Goal: Task Accomplishment & Management: Manage account settings

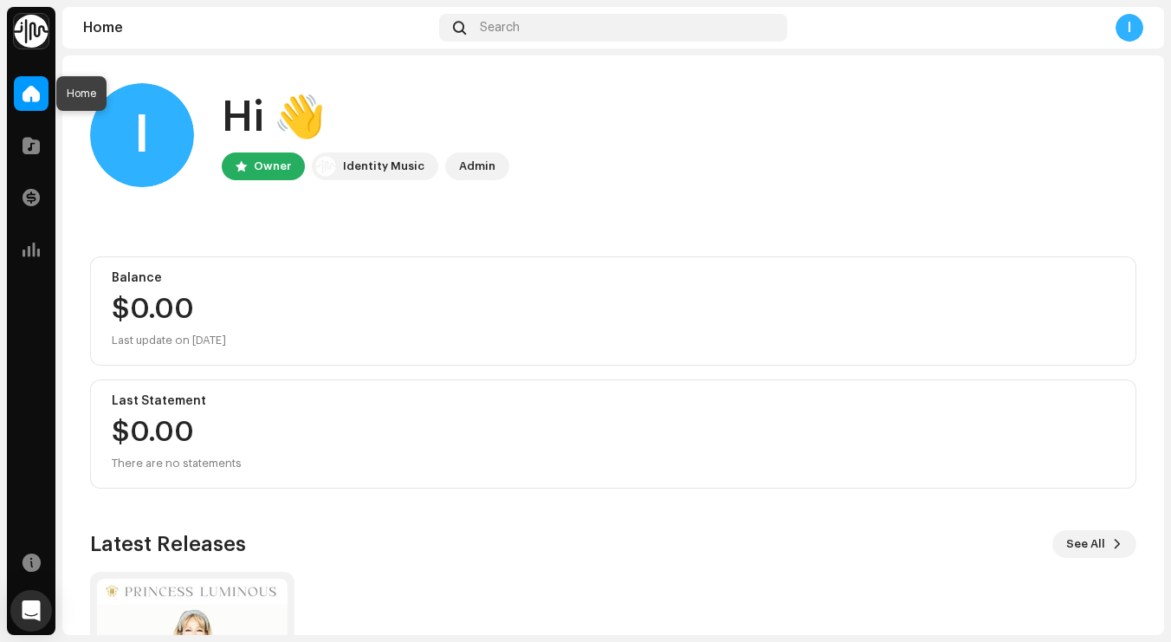
click at [40, 90] on div at bounding box center [31, 93] width 35 height 35
click at [33, 146] on span at bounding box center [31, 146] width 17 height 14
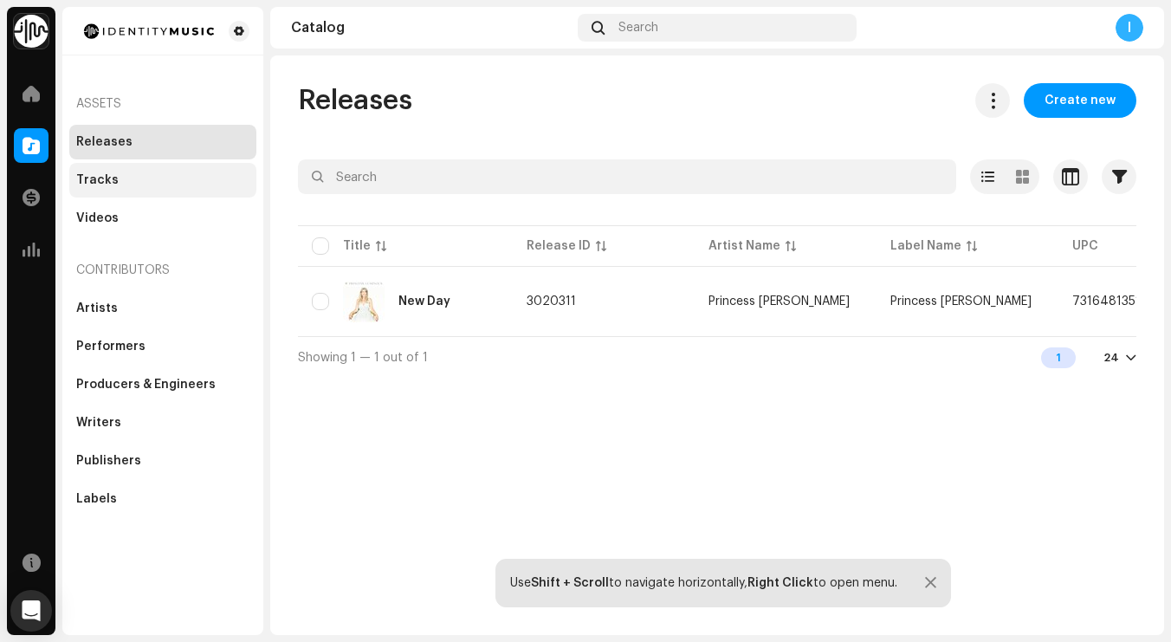
click at [92, 179] on div "Tracks" at bounding box center [97, 180] width 42 height 14
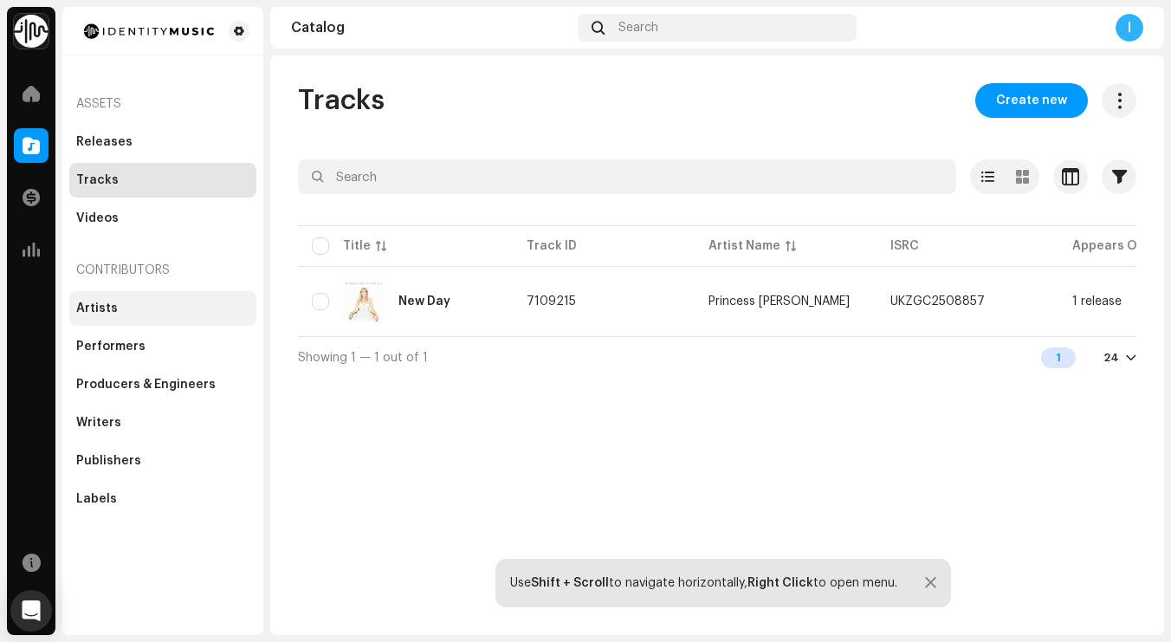
click at [98, 307] on div "Artists" at bounding box center [97, 308] width 42 height 14
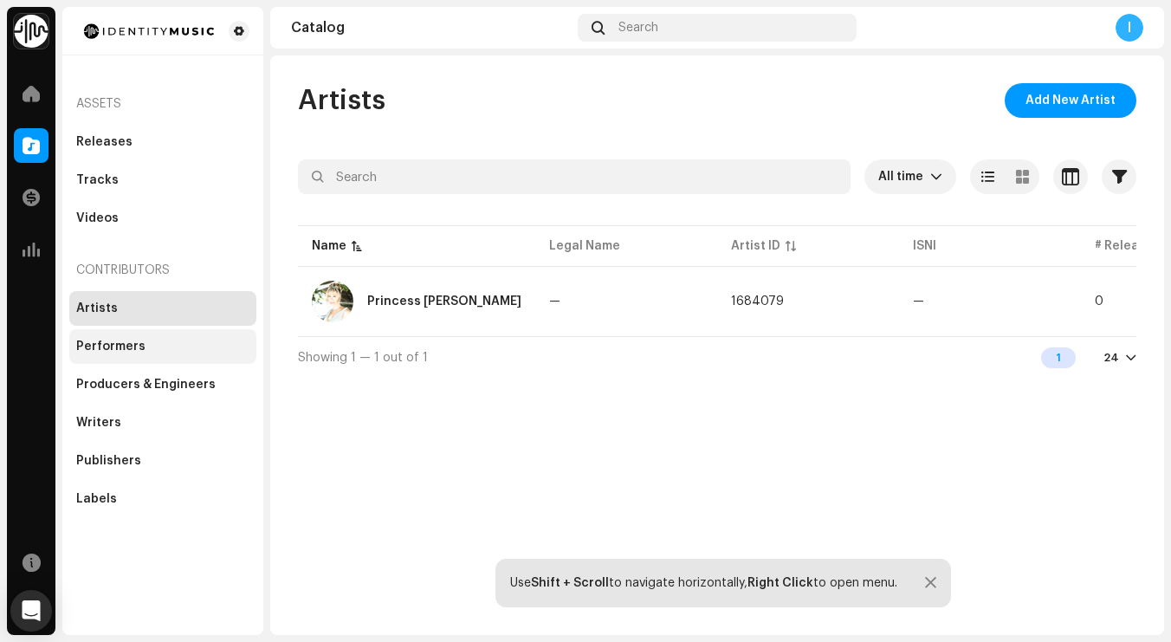
click at [98, 349] on div "Performers" at bounding box center [110, 347] width 69 height 14
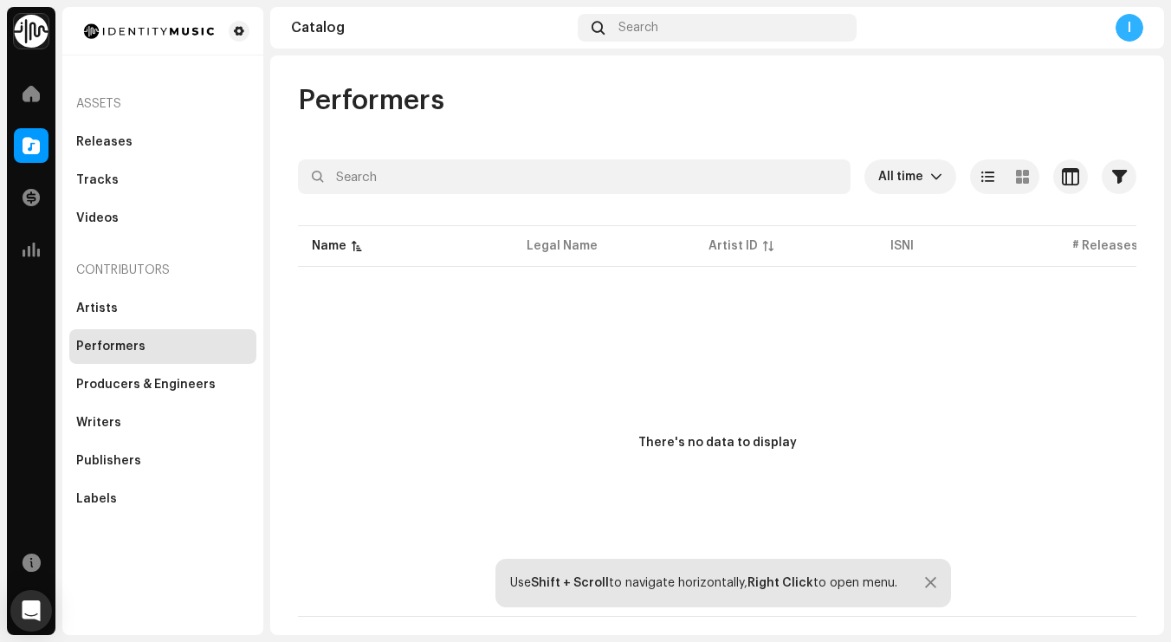
click at [1129, 31] on div "I" at bounding box center [1130, 28] width 28 height 28
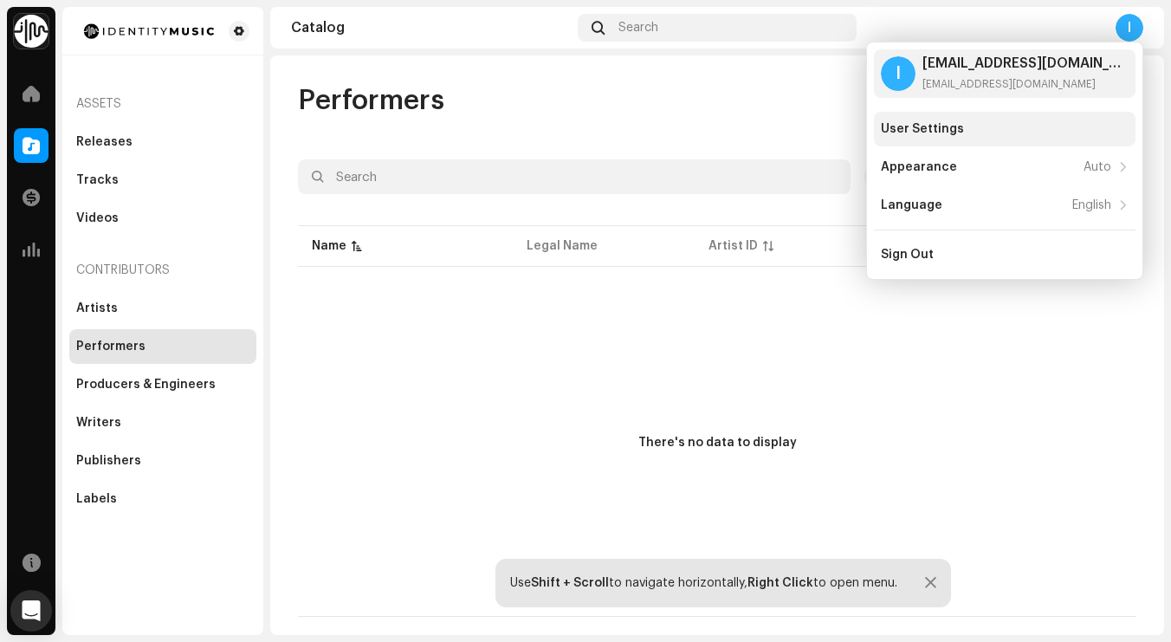
click at [931, 138] on div "User Settings" at bounding box center [1005, 129] width 262 height 35
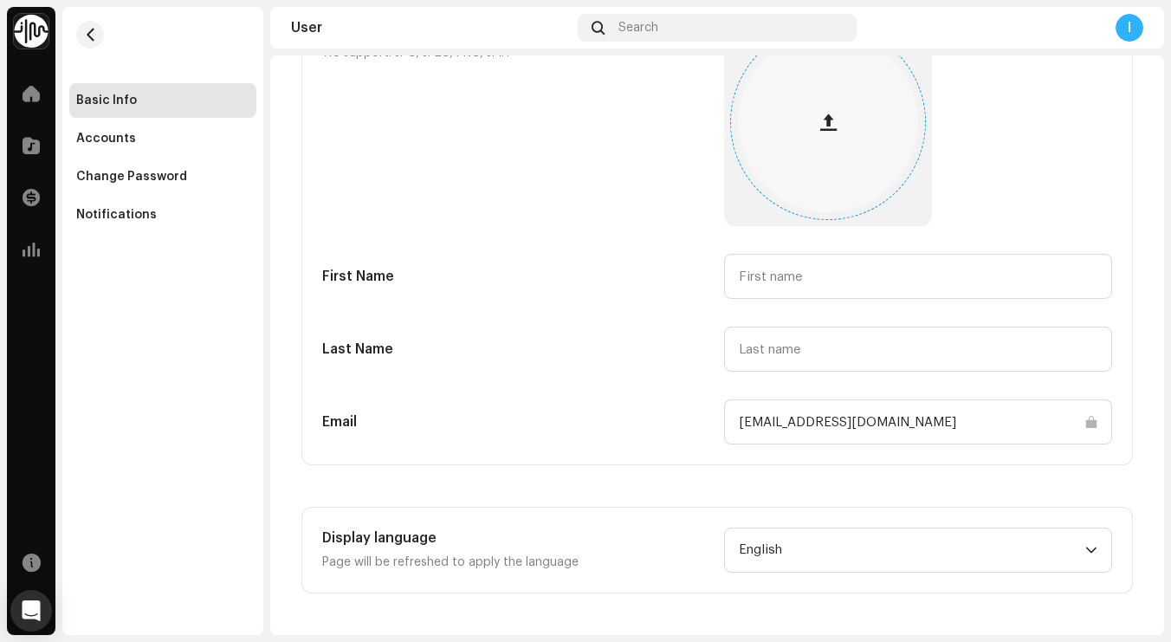
scroll to position [162, 0]
click at [169, 136] on div "Accounts" at bounding box center [162, 139] width 173 height 14
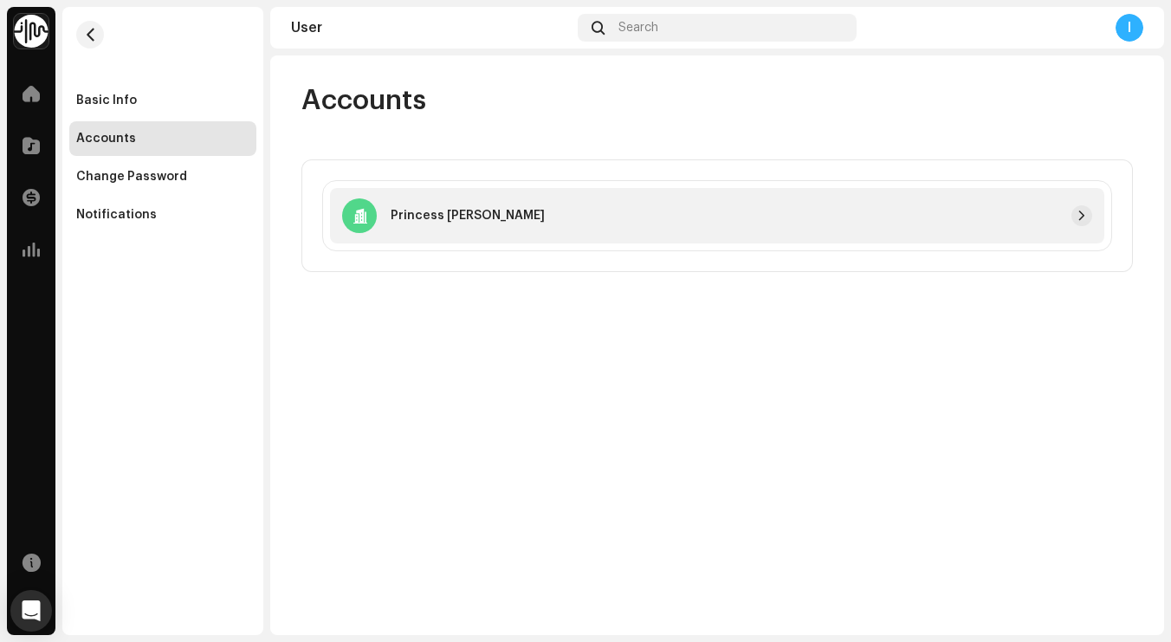
click at [626, 207] on div at bounding box center [818, 215] width 547 height 21
click at [626, 214] on div at bounding box center [818, 215] width 547 height 21
click at [1082, 211] on span "button" at bounding box center [1082, 216] width 10 height 14
click at [203, 172] on div "Change Password" at bounding box center [162, 177] width 173 height 14
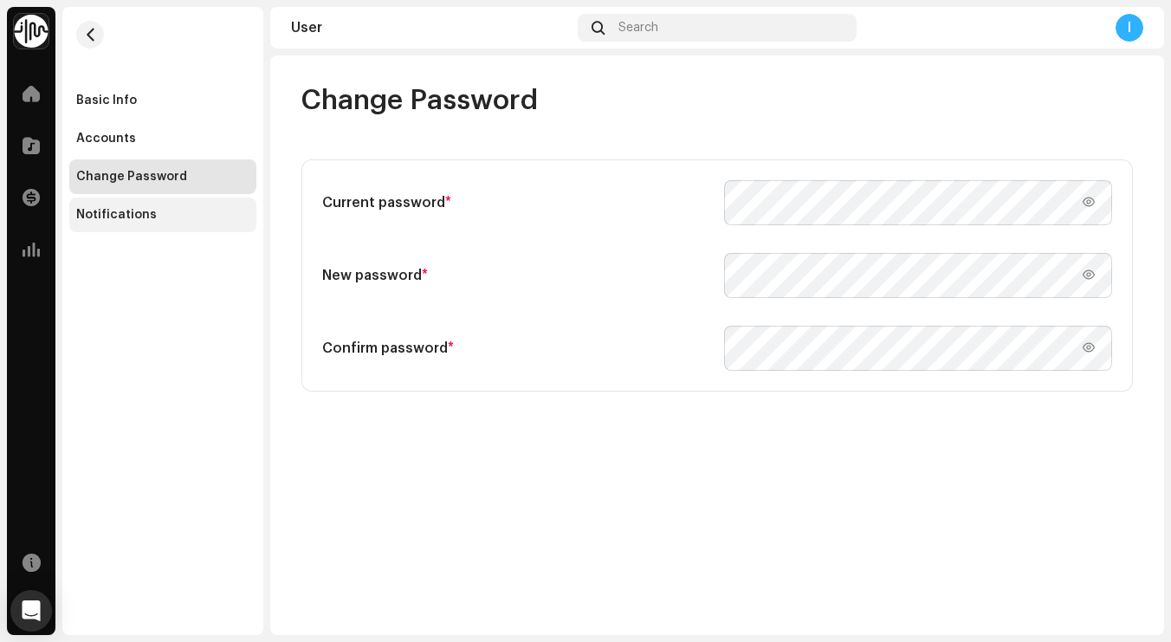
click at [155, 215] on div "Notifications" at bounding box center [162, 215] width 173 height 14
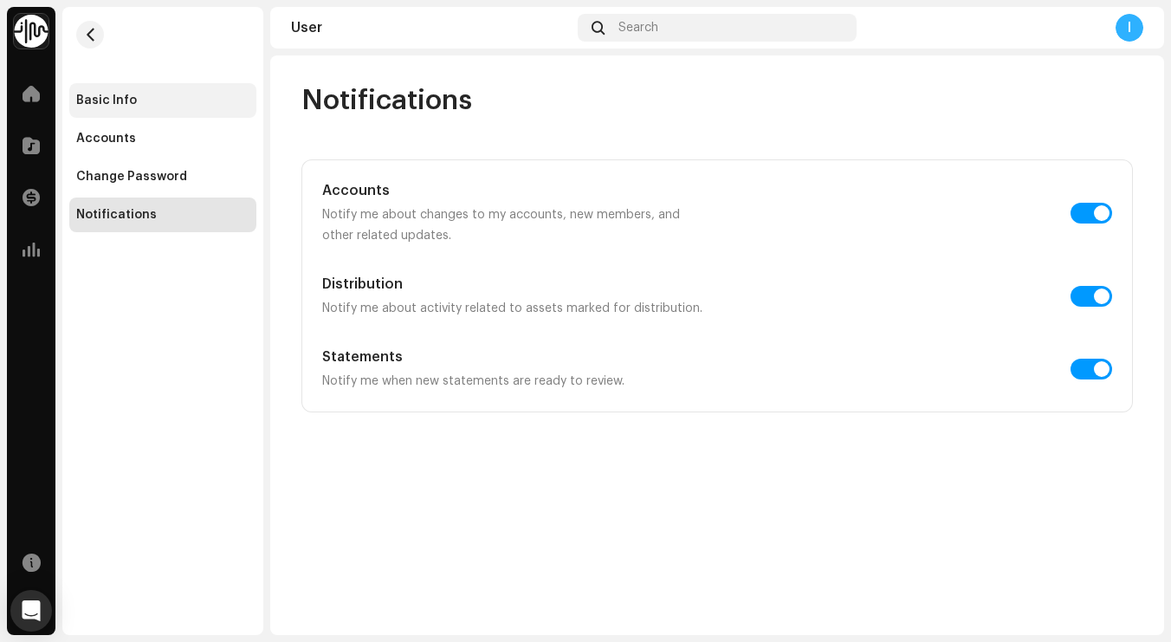
click at [105, 105] on div "Basic Info" at bounding box center [106, 101] width 61 height 14
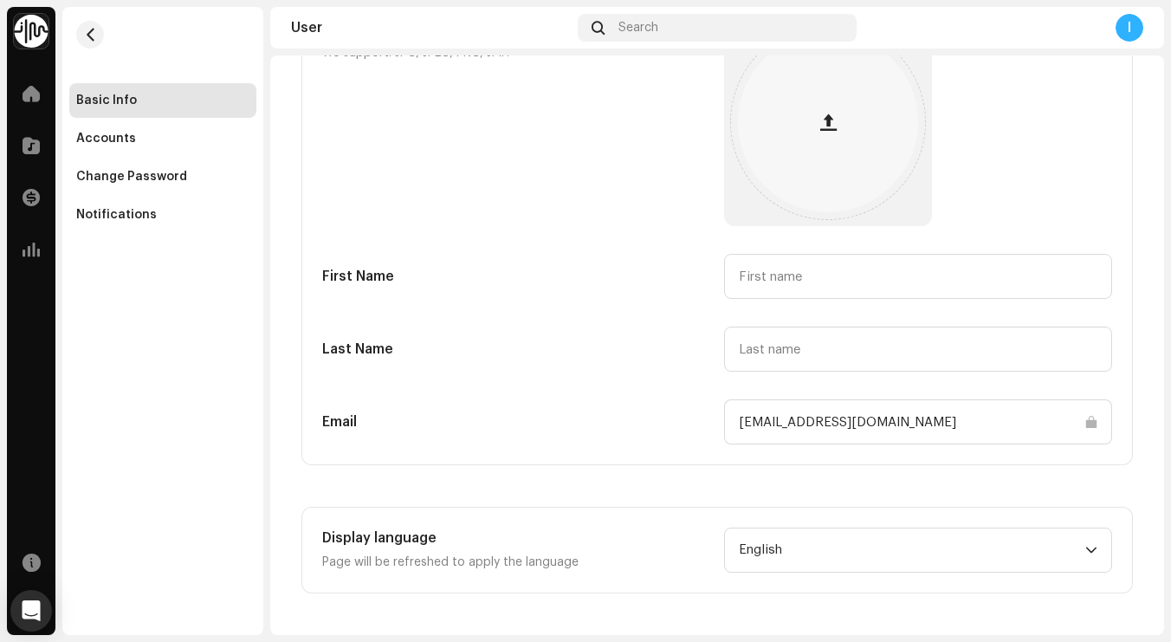
scroll to position [162, 0]
click at [135, 128] on div "Accounts" at bounding box center [162, 138] width 187 height 35
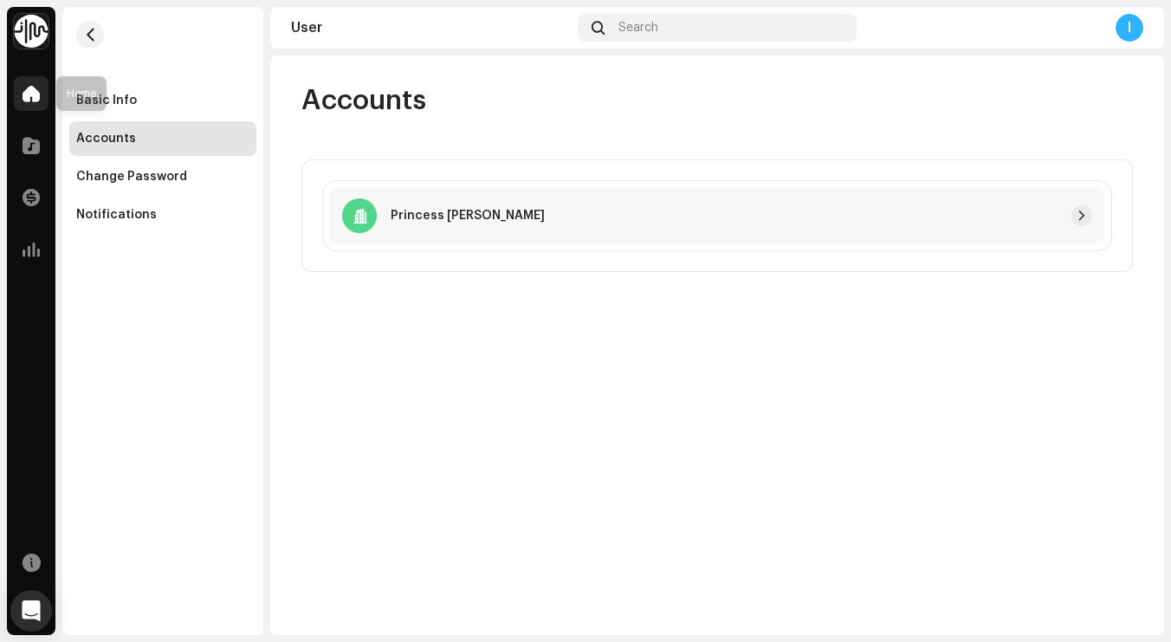
click at [38, 100] on span at bounding box center [31, 94] width 17 height 14
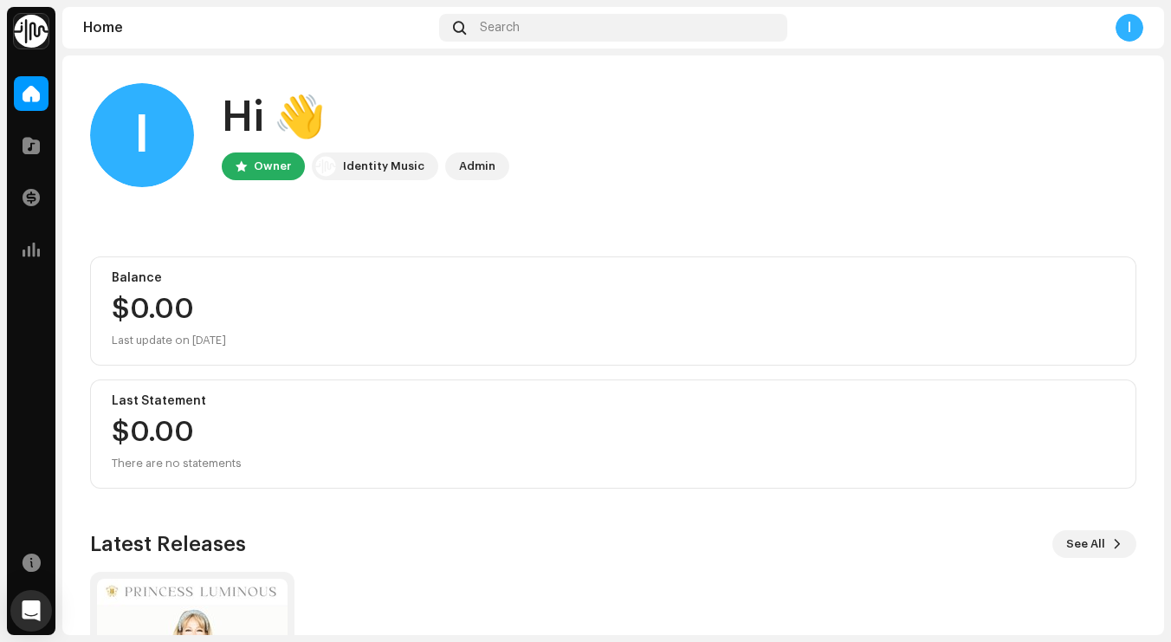
click at [473, 162] on div "Admin" at bounding box center [477, 166] width 36 height 21
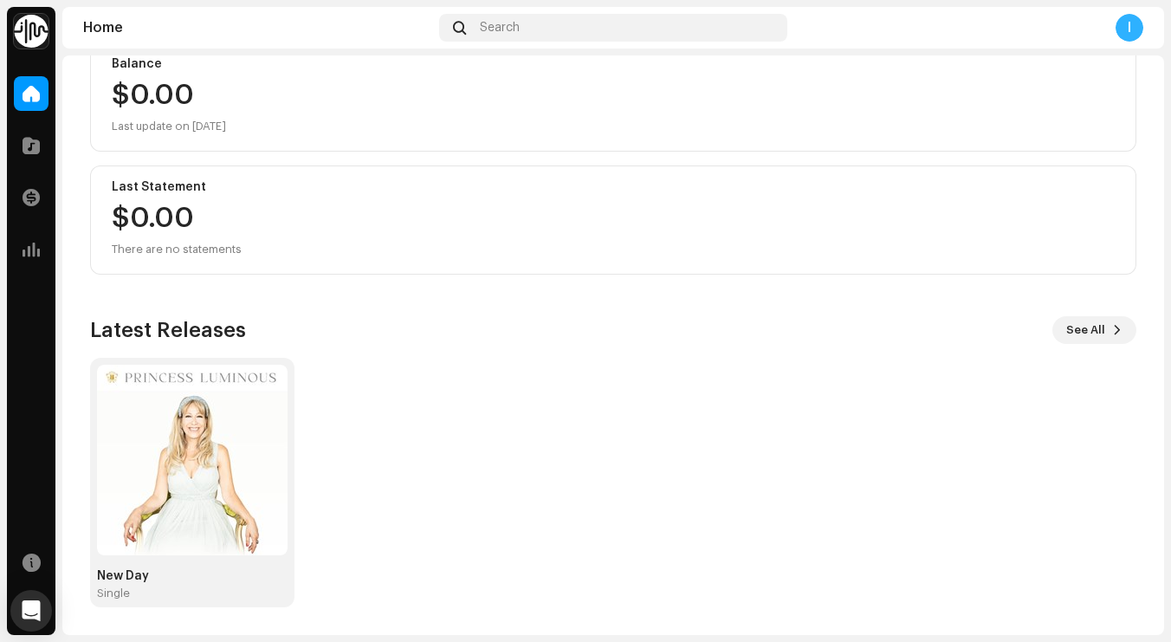
scroll to position [214, 0]
click at [31, 562] on span at bounding box center [32, 562] width 18 height 14
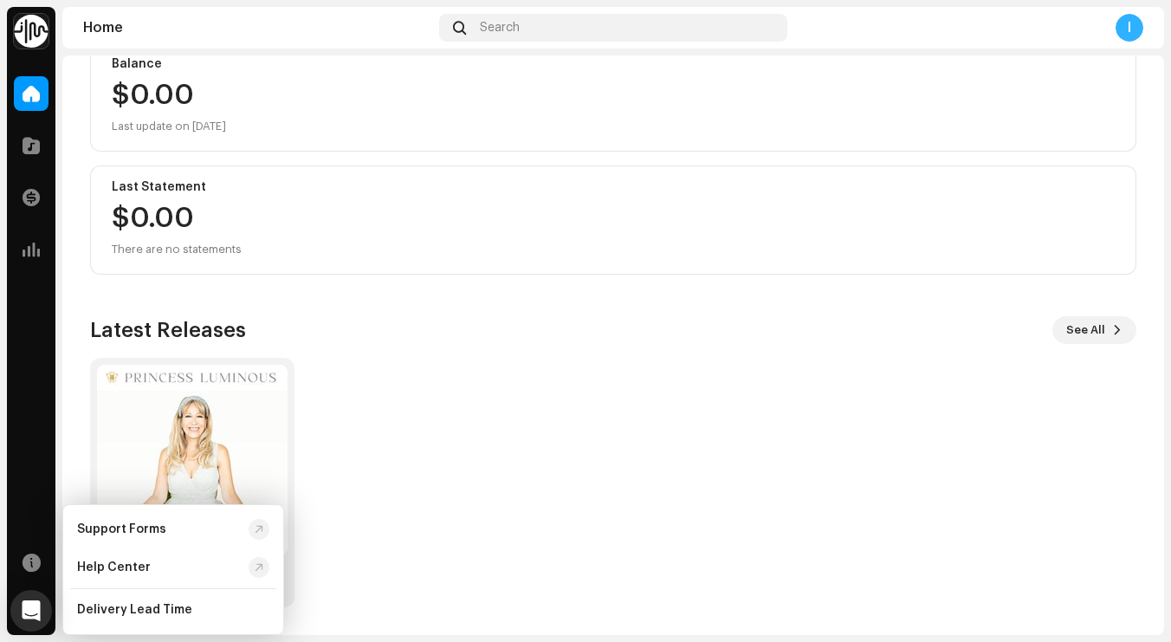
click at [398, 420] on div "New Day Single" at bounding box center [606, 482] width 1046 height 249
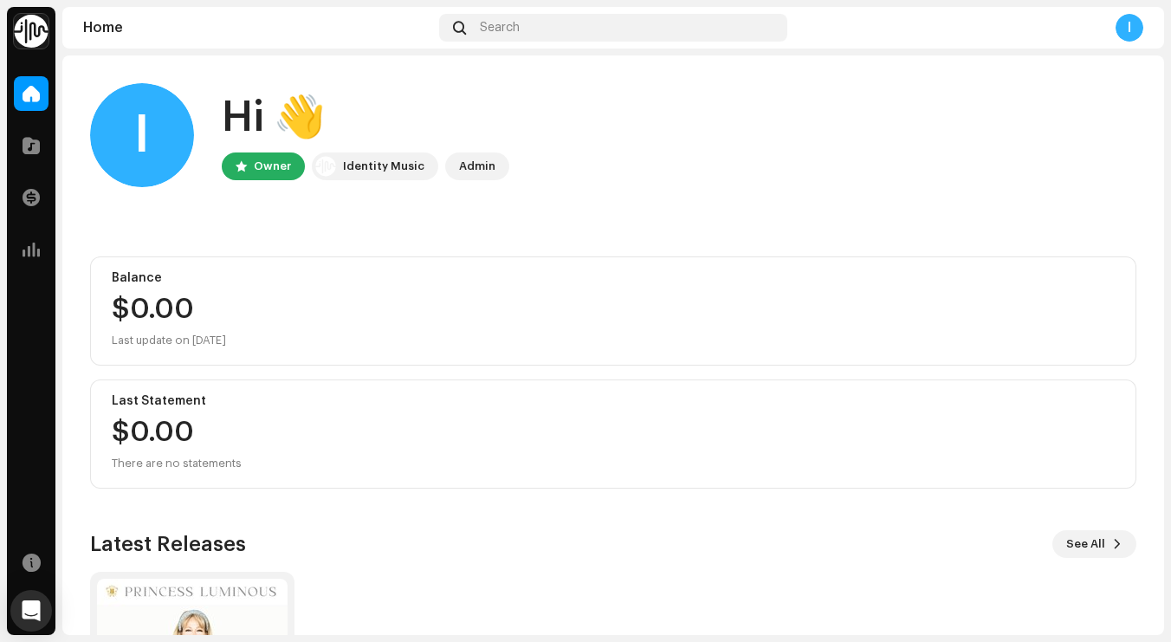
scroll to position [0, 0]
click at [144, 127] on div "I" at bounding box center [142, 135] width 104 height 104
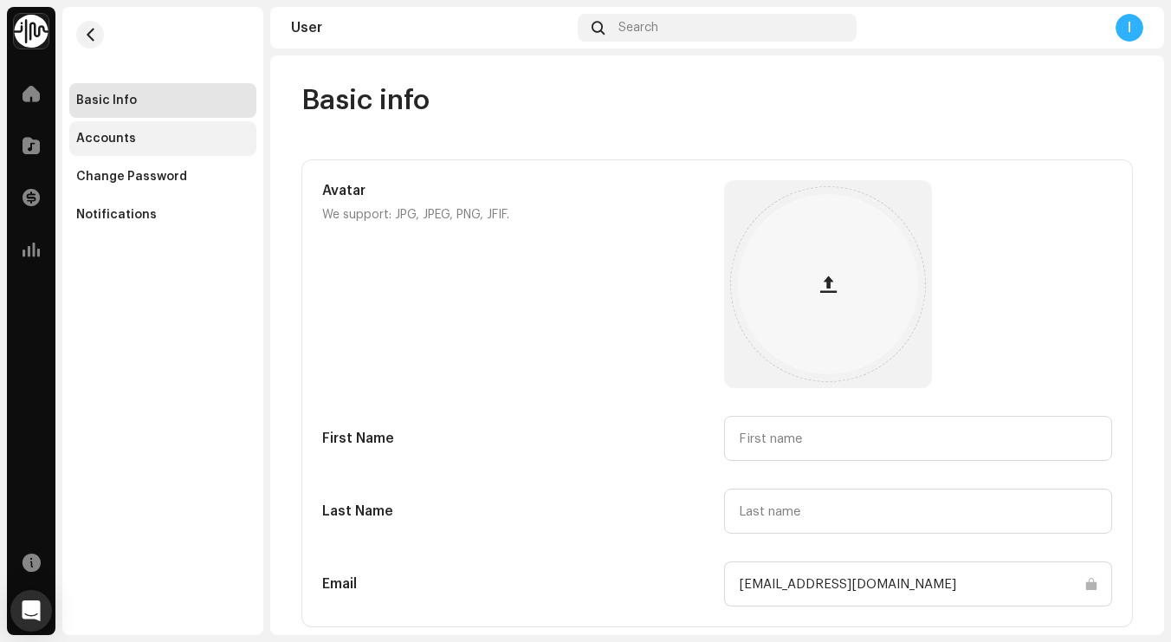
click at [130, 132] on div "Accounts" at bounding box center [106, 139] width 60 height 14
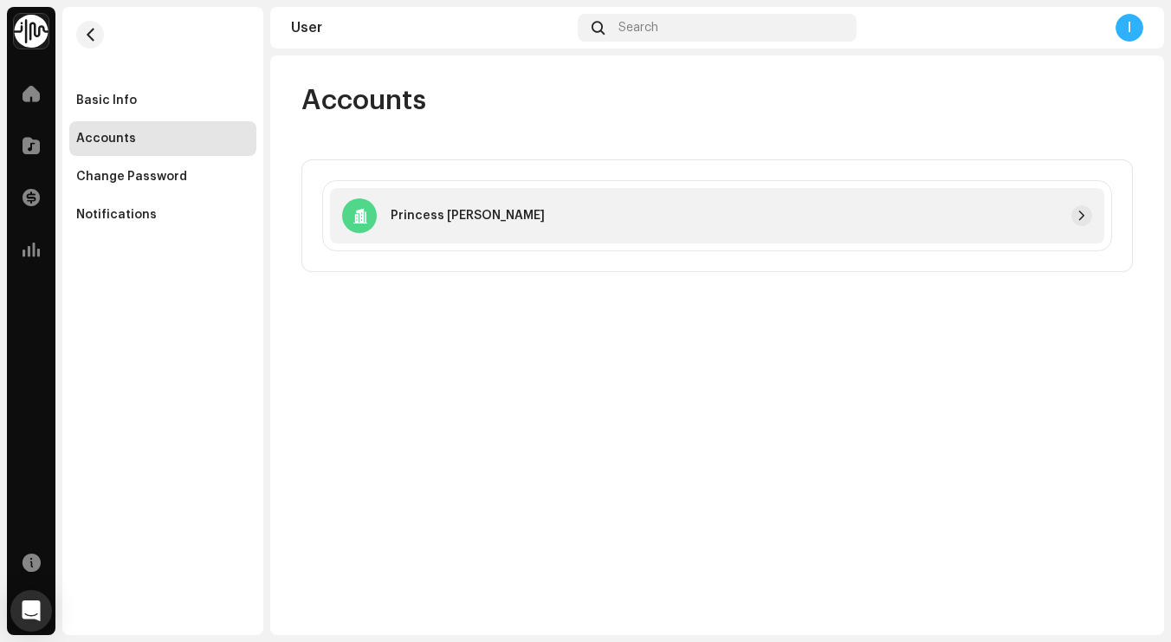
click at [388, 219] on div "Princess [PERSON_NAME]" at bounding box center [443, 215] width 203 height 35
click at [395, 213] on p "Princess [PERSON_NAME]" at bounding box center [468, 216] width 154 height 18
click at [886, 127] on div "Accounts Princess Luminous" at bounding box center [717, 177] width 887 height 189
click at [1084, 217] on span "button" at bounding box center [1082, 216] width 10 height 14
